Goal: Transaction & Acquisition: Book appointment/travel/reservation

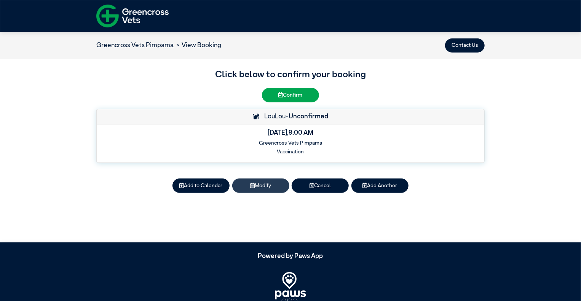
click at [272, 186] on button "Modify" at bounding box center [260, 185] width 57 height 14
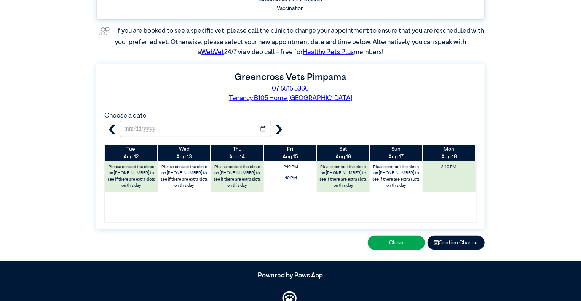
scroll to position [152, 0]
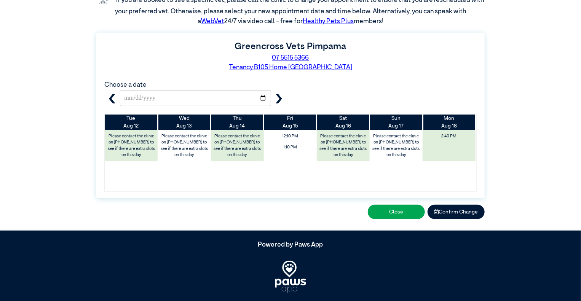
click at [280, 96] on icon "button" at bounding box center [279, 99] width 10 height 10
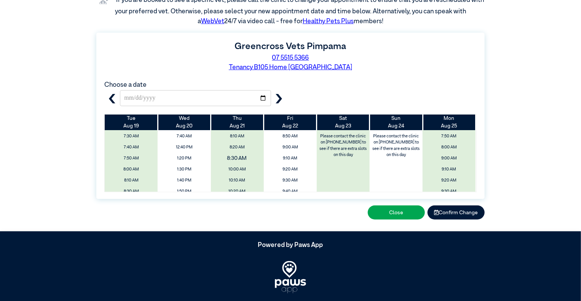
click at [241, 154] on span "8:30 AM" at bounding box center [236, 158] width 63 height 12
type input "**********"
click at [464, 213] on button "Confirm Change" at bounding box center [455, 212] width 57 height 14
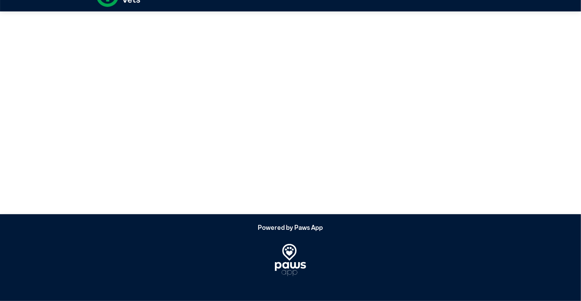
scroll to position [0, 0]
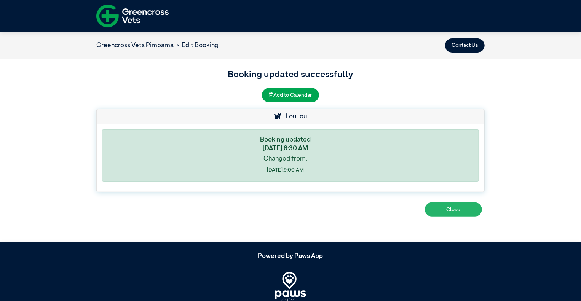
click at [459, 208] on button "Close" at bounding box center [453, 209] width 57 height 14
